Goal: Information Seeking & Learning: Learn about a topic

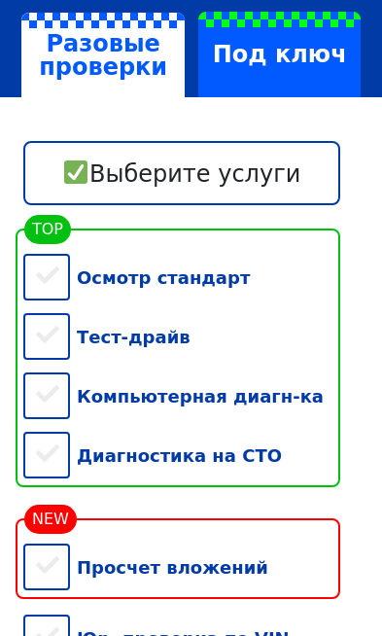
scroll to position [327, 0]
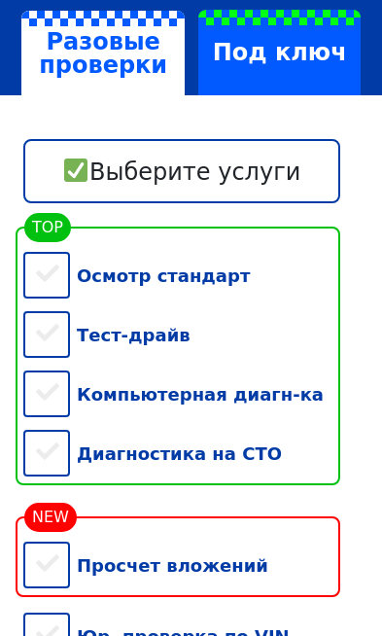
click at [50, 258] on div "Осмотр стандарт" at bounding box center [181, 275] width 317 height 59
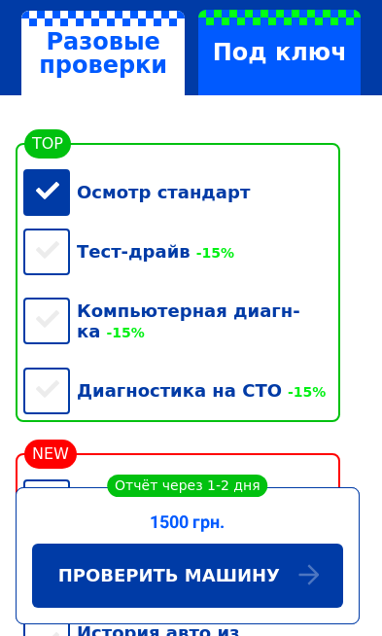
click at [54, 228] on div "Тест-драйв -15%" at bounding box center [181, 251] width 317 height 59
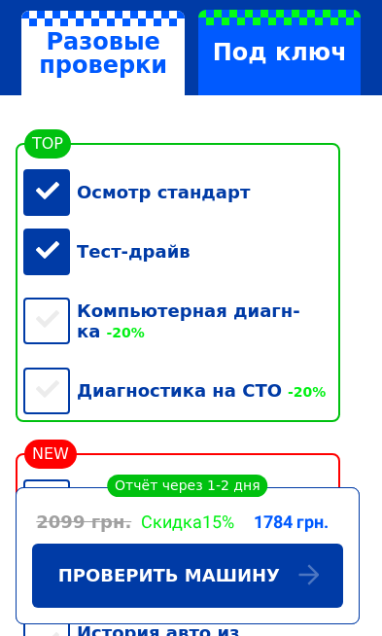
click at [47, 168] on div "Осмотр стандарт" at bounding box center [181, 192] width 317 height 59
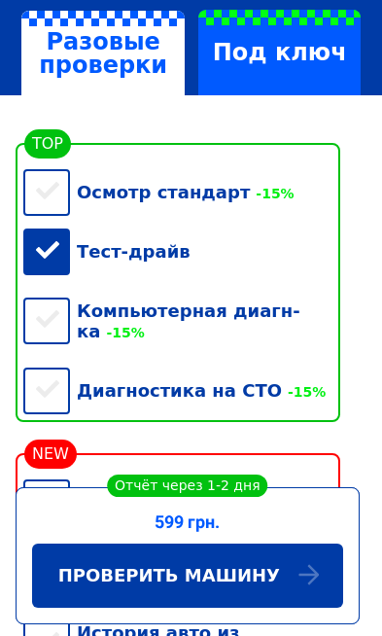
click at [52, 228] on div "Тест-драйв" at bounding box center [181, 251] width 317 height 59
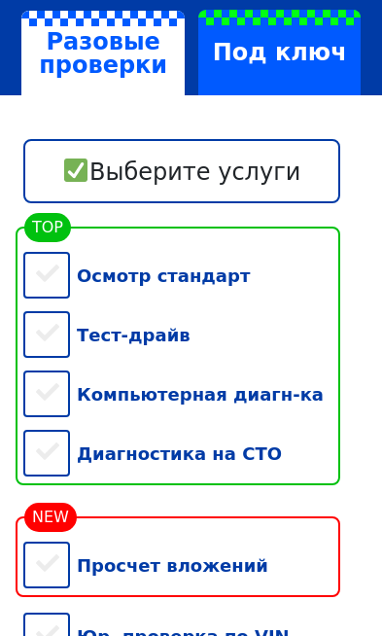
click at [63, 306] on div "Тест-драйв" at bounding box center [181, 335] width 317 height 59
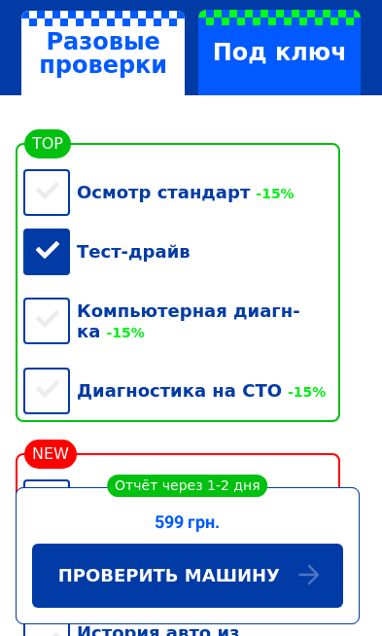
click at [56, 222] on div "Тест-драйв" at bounding box center [181, 251] width 317 height 59
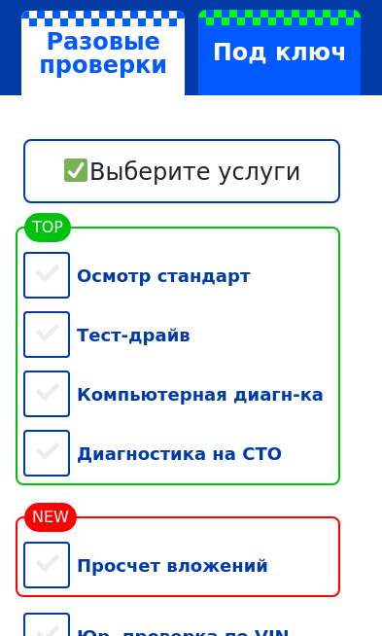
click at [56, 306] on div "Тест-драйв" at bounding box center [181, 335] width 317 height 59
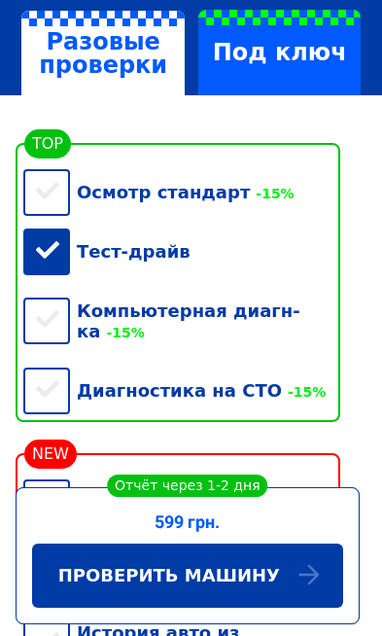
click at [54, 305] on div "Компьютерная диагн-ка -15%" at bounding box center [181, 321] width 317 height 80
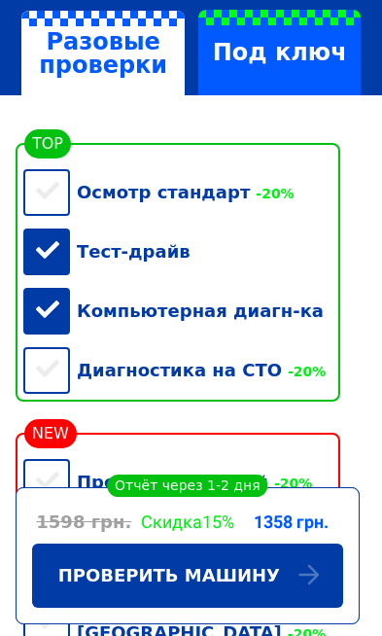
click at [56, 235] on div "Тест-драйв" at bounding box center [181, 251] width 317 height 59
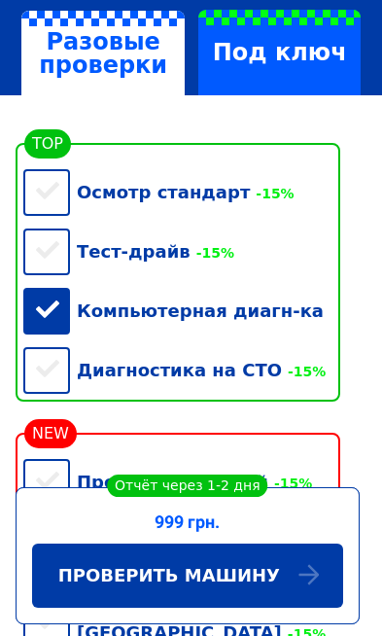
click at [54, 283] on div "Компьютерная диагн-ка" at bounding box center [181, 310] width 317 height 59
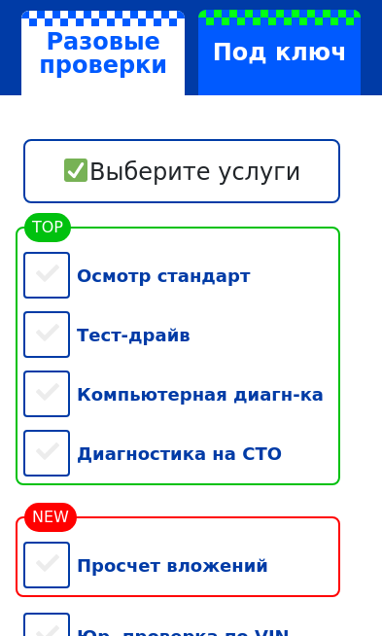
click at [54, 365] on div "Компьютерная диагн-ка" at bounding box center [181, 394] width 317 height 59
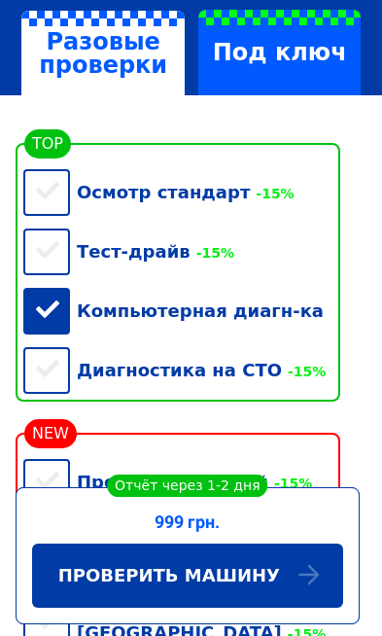
click at [56, 348] on div "Диагностика на СТО -15%" at bounding box center [181, 370] width 317 height 59
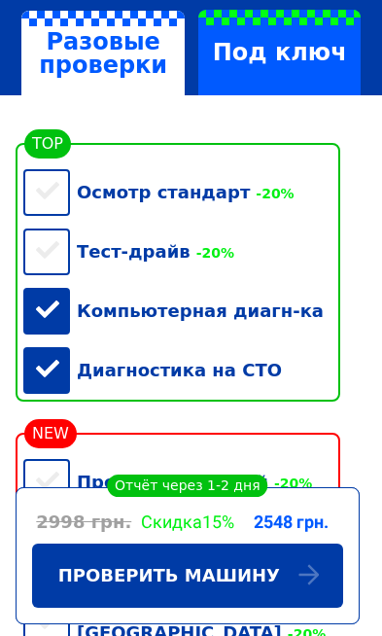
click at [52, 290] on div "Компьютерная диагн-ка" at bounding box center [181, 310] width 317 height 59
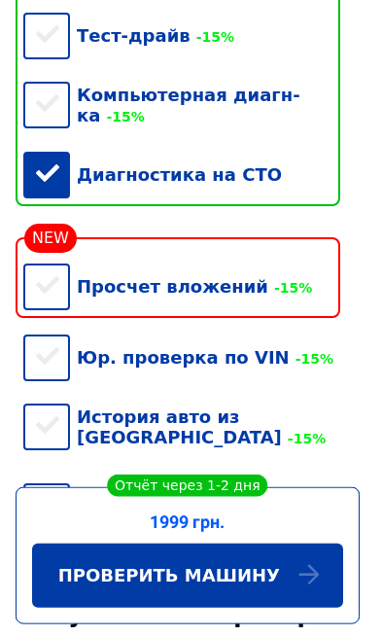
scroll to position [544, 0]
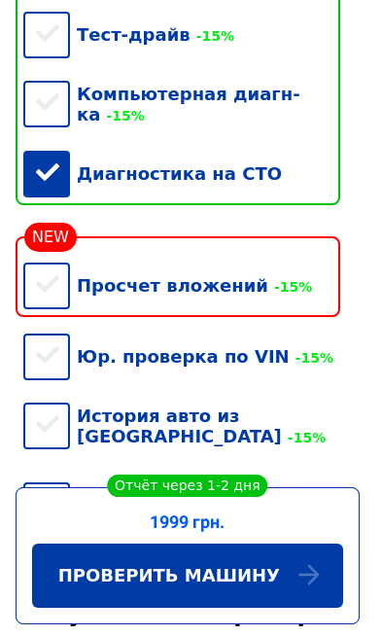
click at [48, 153] on div "Диагностика на СТО" at bounding box center [181, 173] width 317 height 59
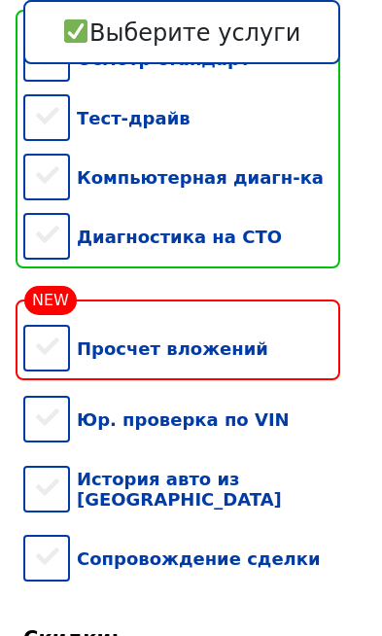
click at [56, 300] on div "Просчет вложений" at bounding box center [181, 340] width 317 height 81
click at [57, 336] on div "Просчет вложений" at bounding box center [181, 348] width 317 height 59
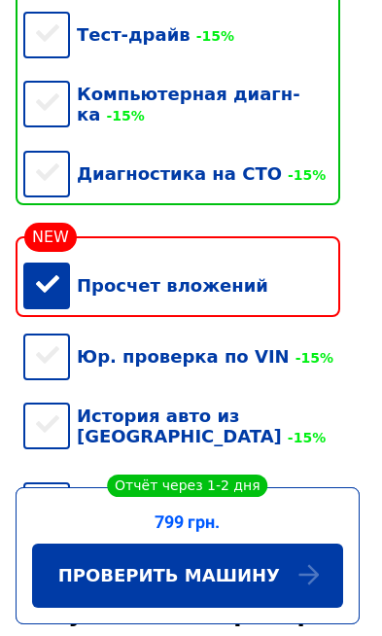
click at [44, 269] on div "Просчет вложений" at bounding box center [181, 285] width 317 height 59
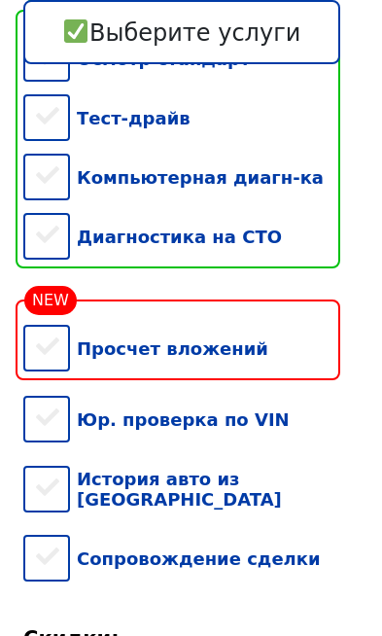
click at [56, 349] on div "Просчет вложений" at bounding box center [181, 348] width 317 height 59
click at [48, 413] on div "Юр. проверка по VIN" at bounding box center [181, 419] width 317 height 59
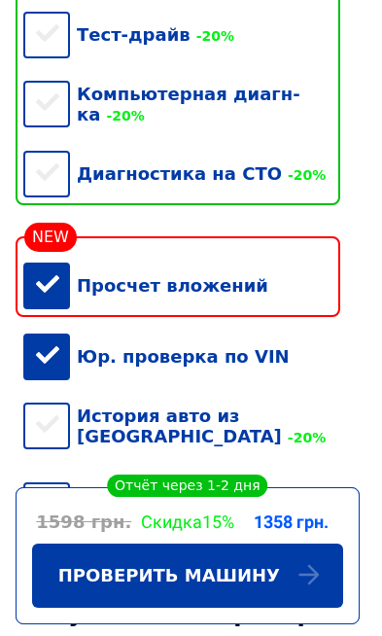
click at [56, 282] on div "Просчет вложений" at bounding box center [181, 285] width 317 height 59
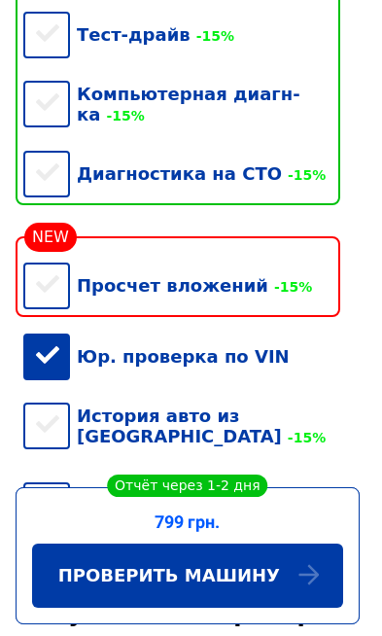
click at [44, 346] on div "Юр. проверка по VIN" at bounding box center [181, 356] width 317 height 59
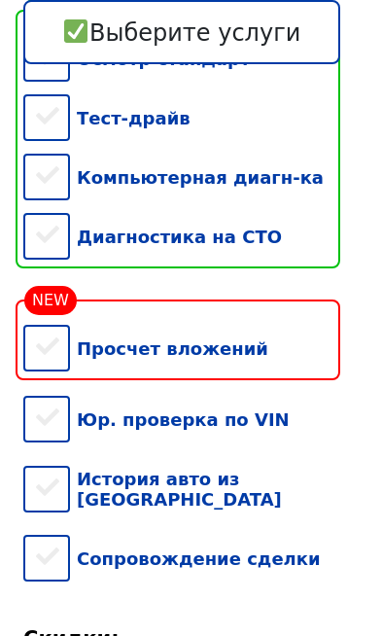
click at [54, 535] on div "Сопровождение сделки" at bounding box center [181, 558] width 317 height 59
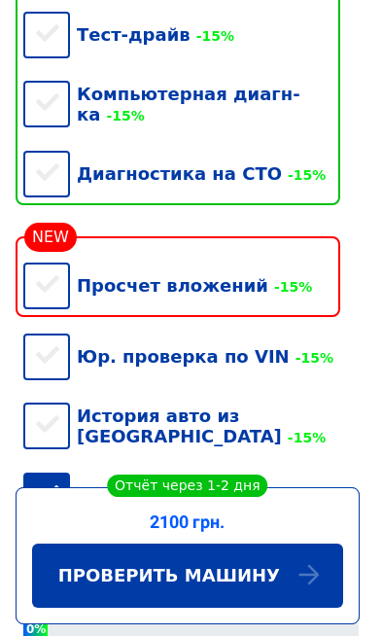
click at [54, 470] on div "Сопровождение сделки" at bounding box center [181, 495] width 317 height 59
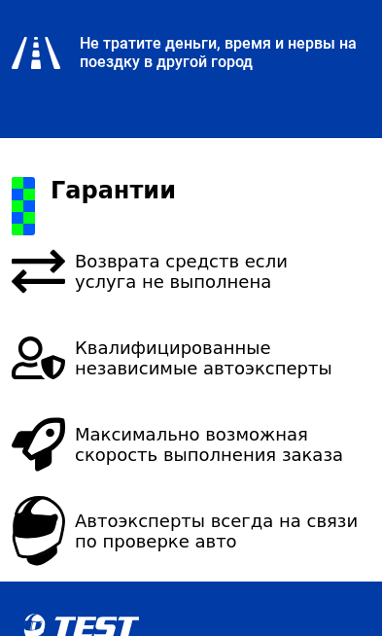
scroll to position [4428, 0]
